Goal: Use online tool/utility

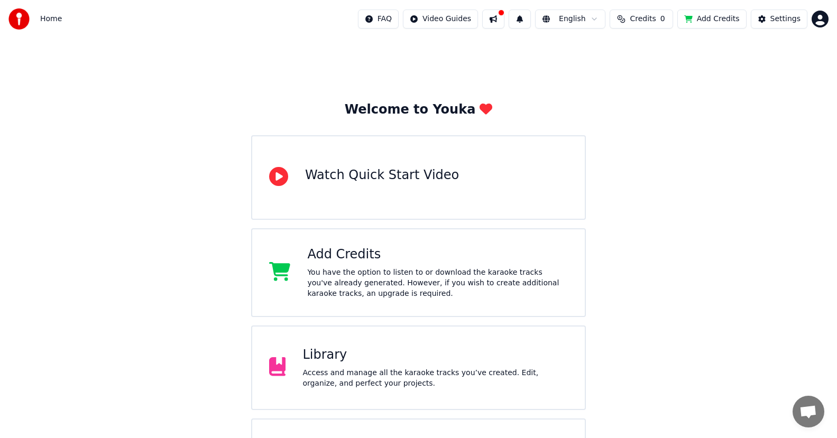
scroll to position [65, 0]
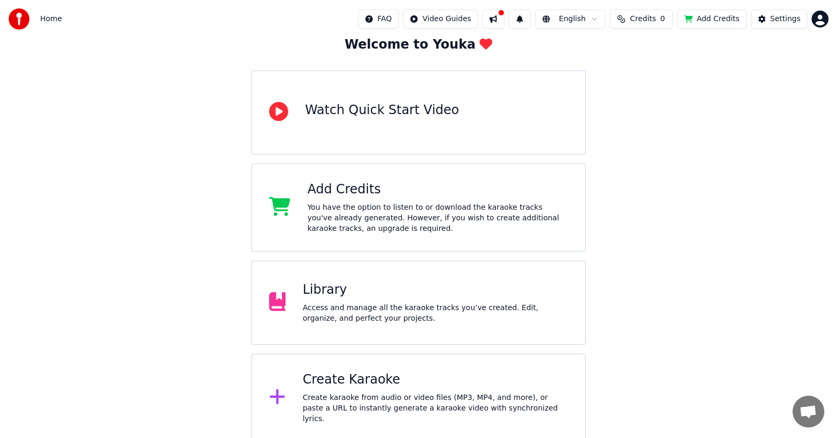
click at [375, 388] on div "Create Karaoke" at bounding box center [434, 380] width 265 height 17
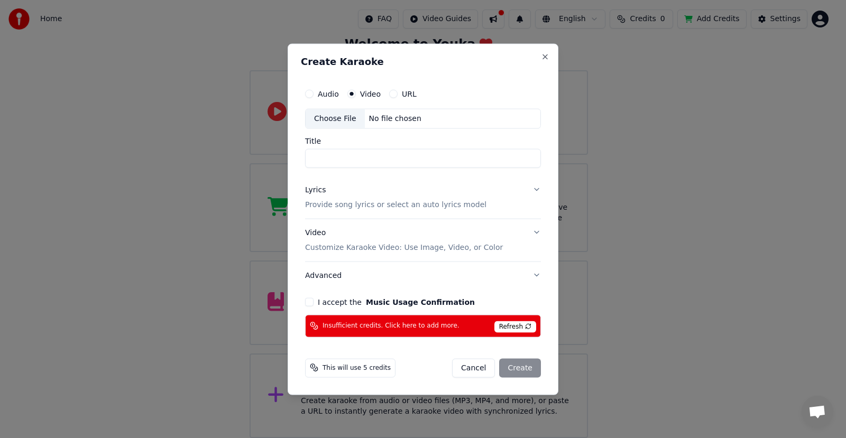
click at [529, 327] on span "Refresh" at bounding box center [515, 327] width 42 height 12
click at [544, 57] on button "Close" at bounding box center [545, 56] width 8 height 8
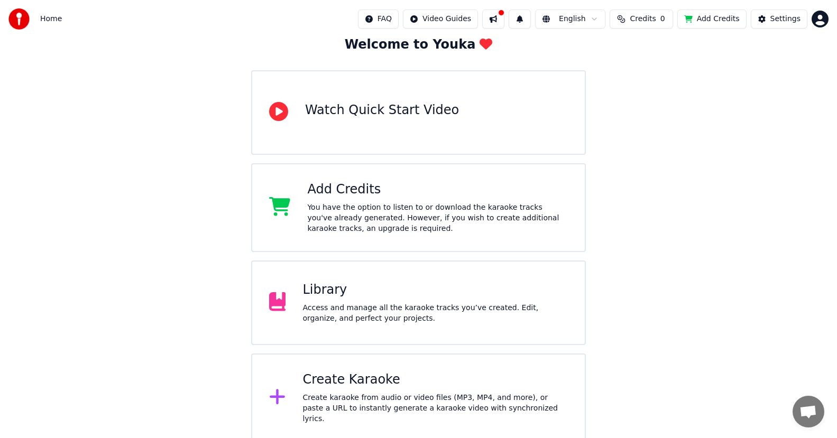
click at [347, 311] on div "Access and manage all the karaoke tracks you’ve created. Edit, organize, and pe…" at bounding box center [434, 313] width 265 height 21
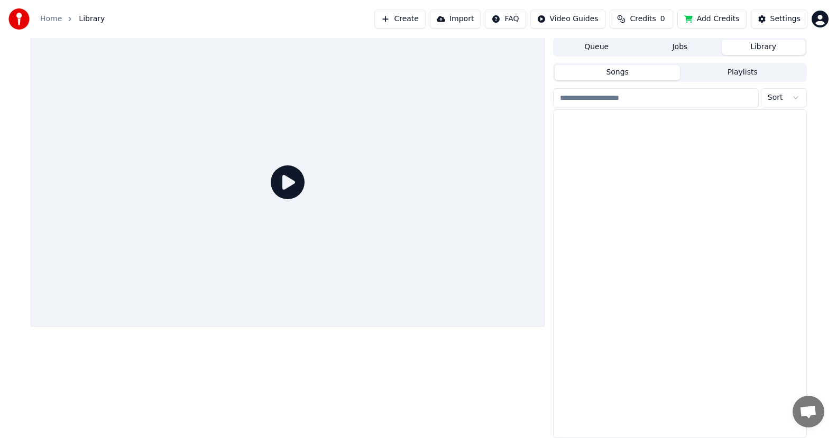
scroll to position [1, 0]
